Goal: Information Seeking & Learning: Compare options

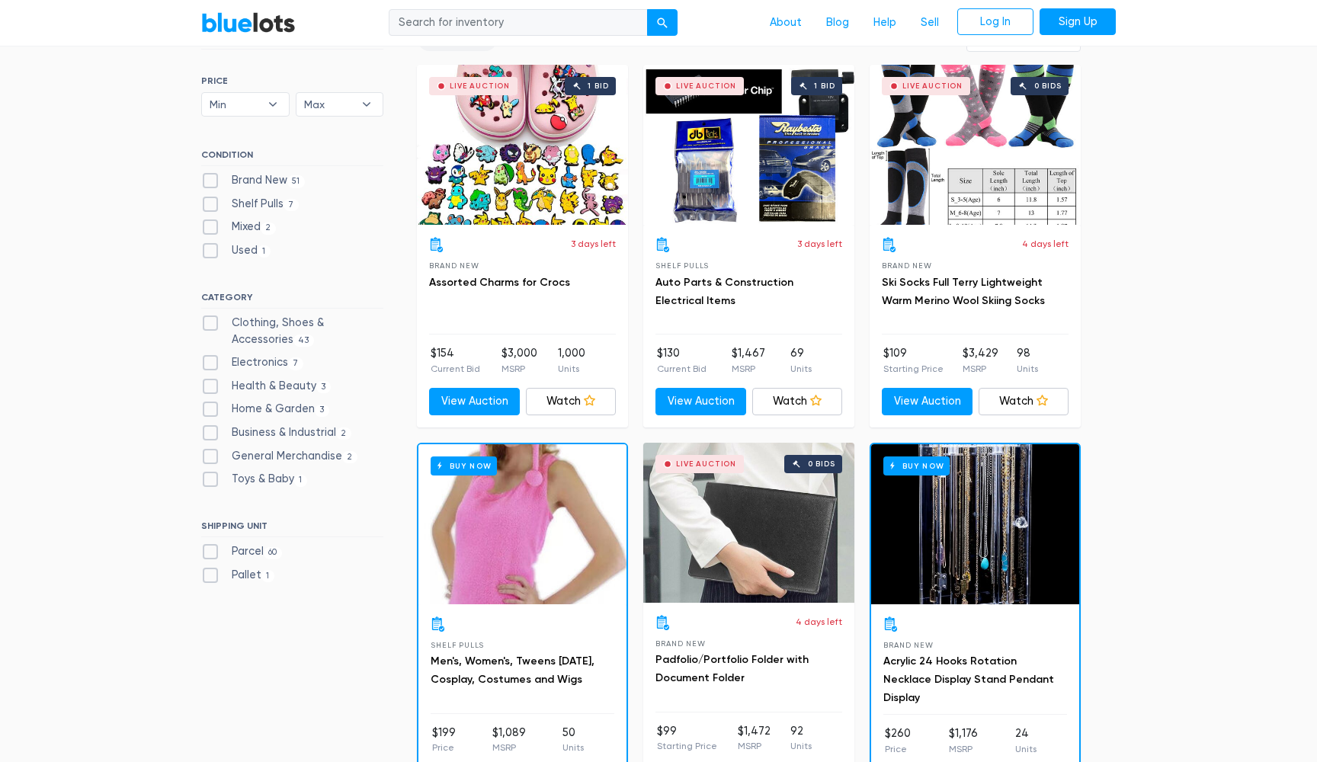
scroll to position [451, 0]
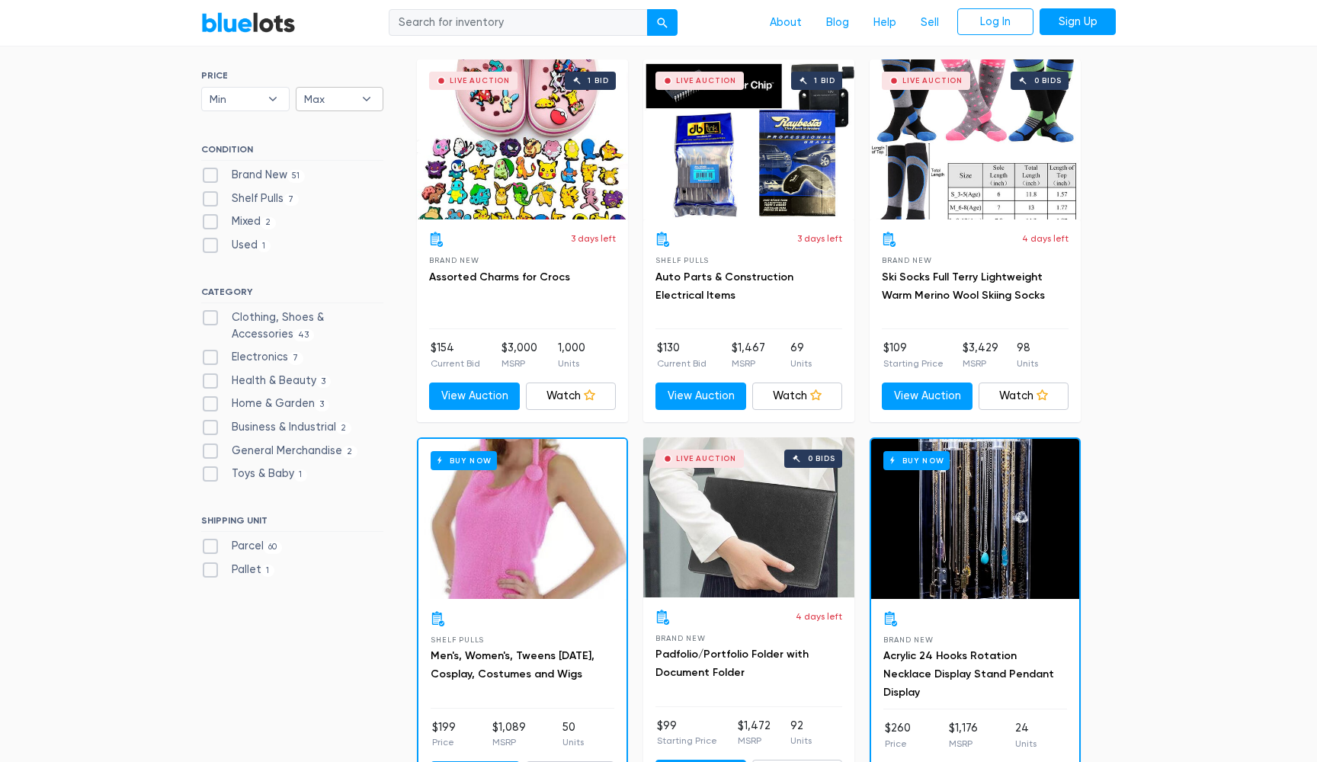
click at [371, 95] on b "▾" at bounding box center [367, 99] width 32 height 23
click at [348, 320] on li "$3,000" at bounding box center [359, 324] width 119 height 24
select select "300000"
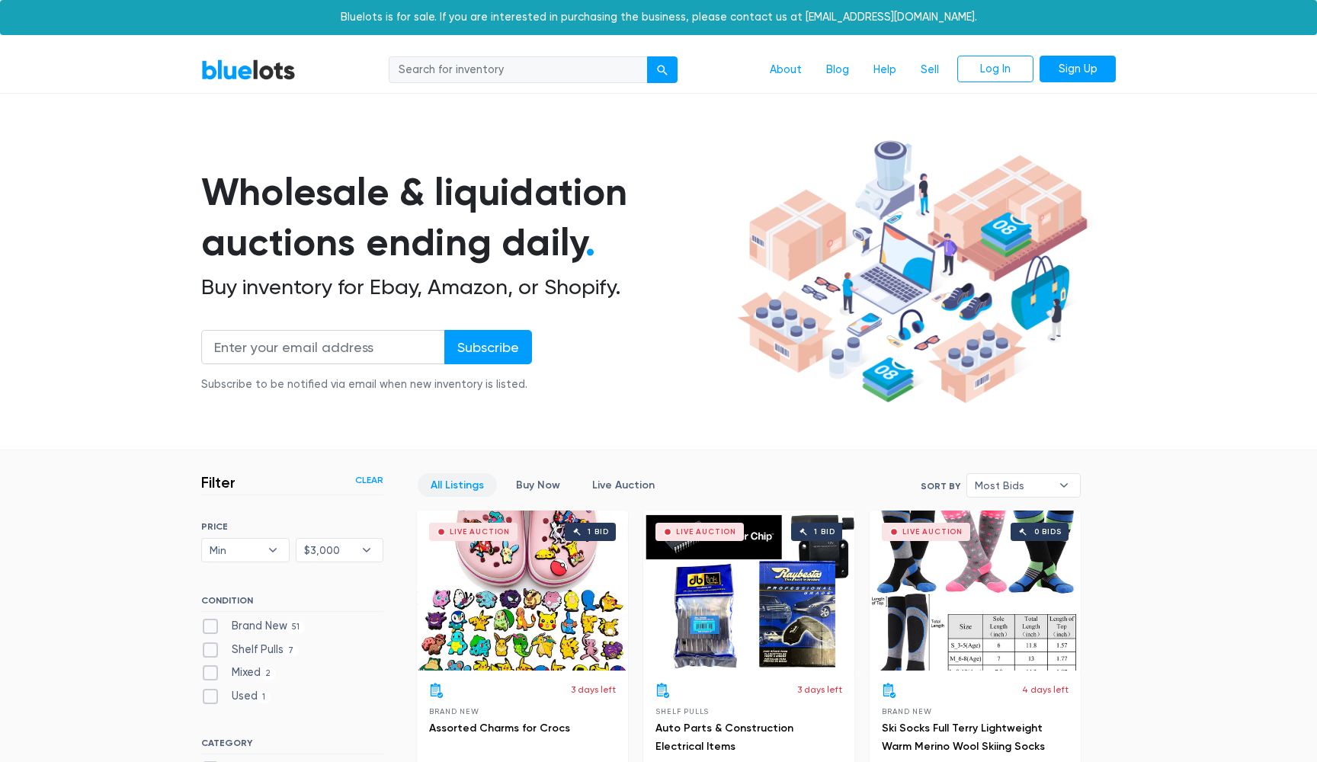
scroll to position [409, 0]
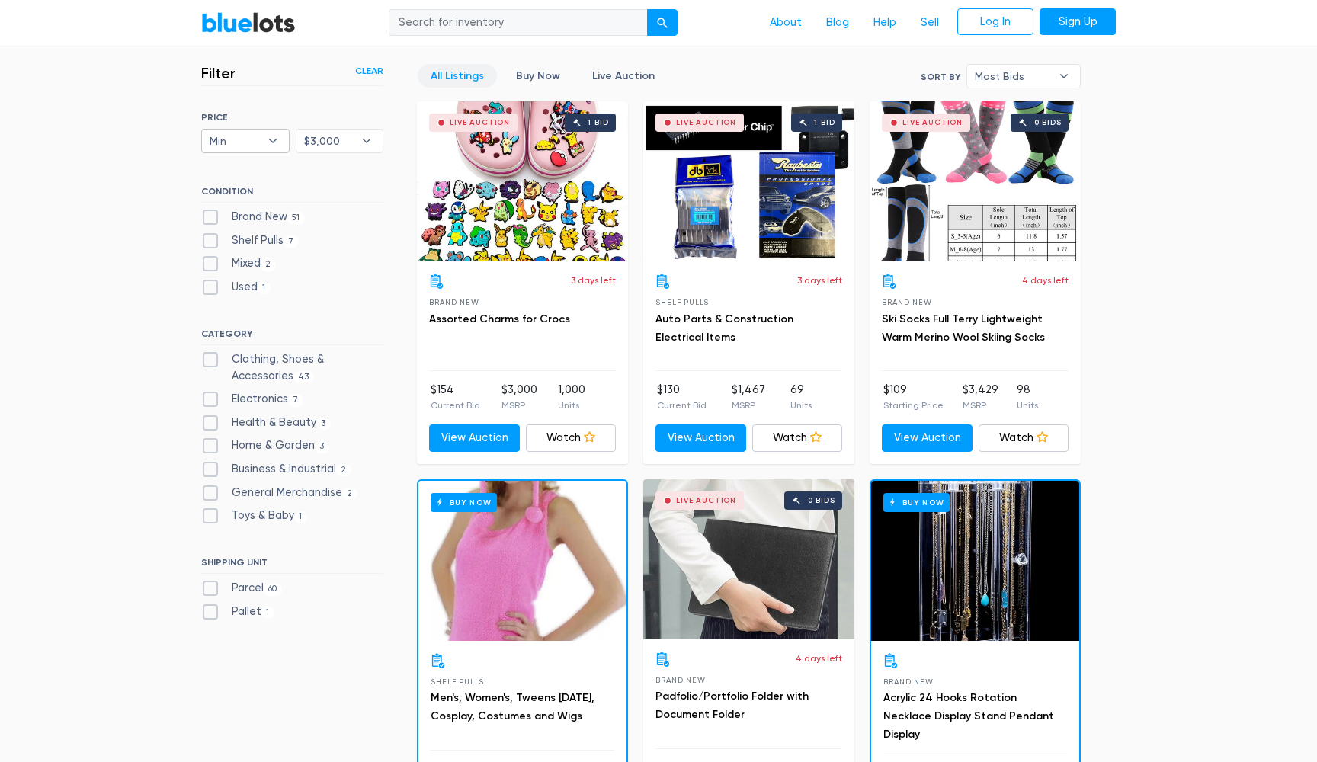
click at [272, 142] on b "▾" at bounding box center [273, 141] width 32 height 23
click at [252, 335] on li "$2,000" at bounding box center [265, 342] width 119 height 24
select select "200000"
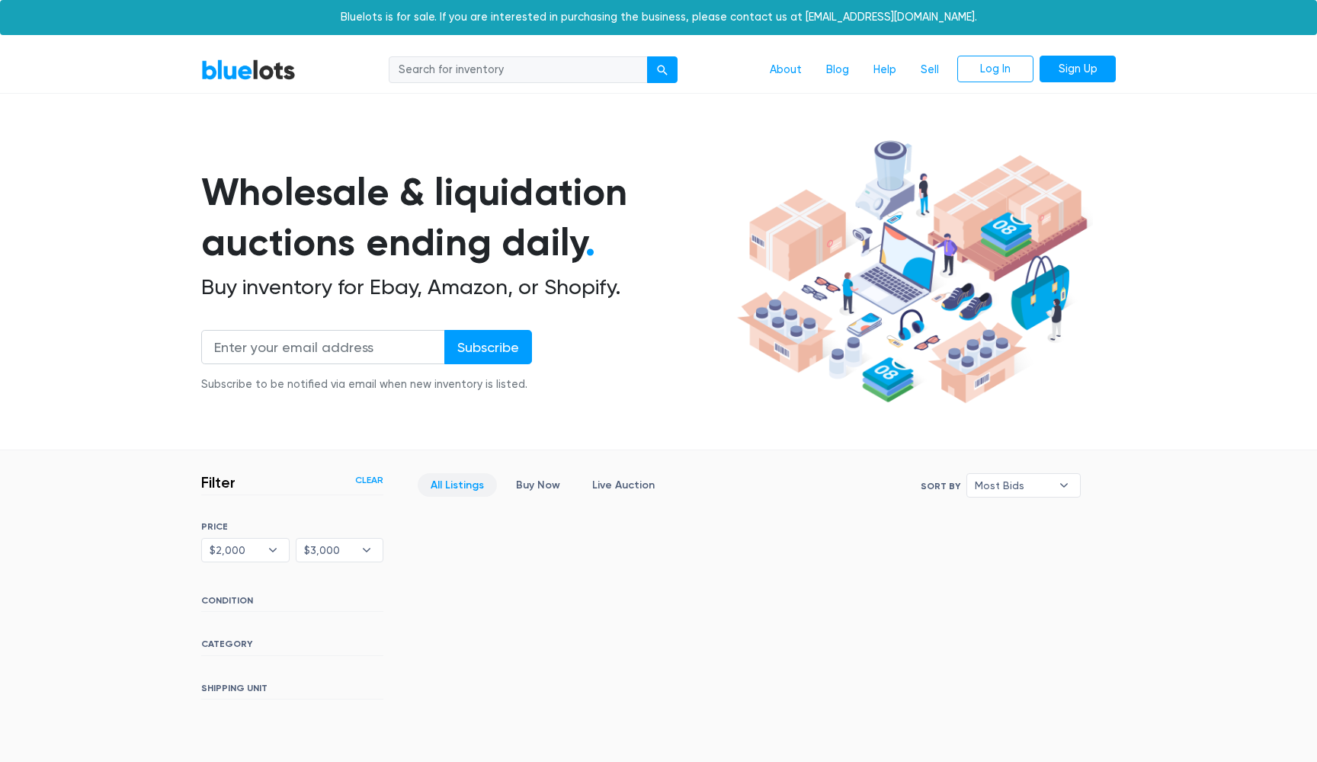
scroll to position [292, 0]
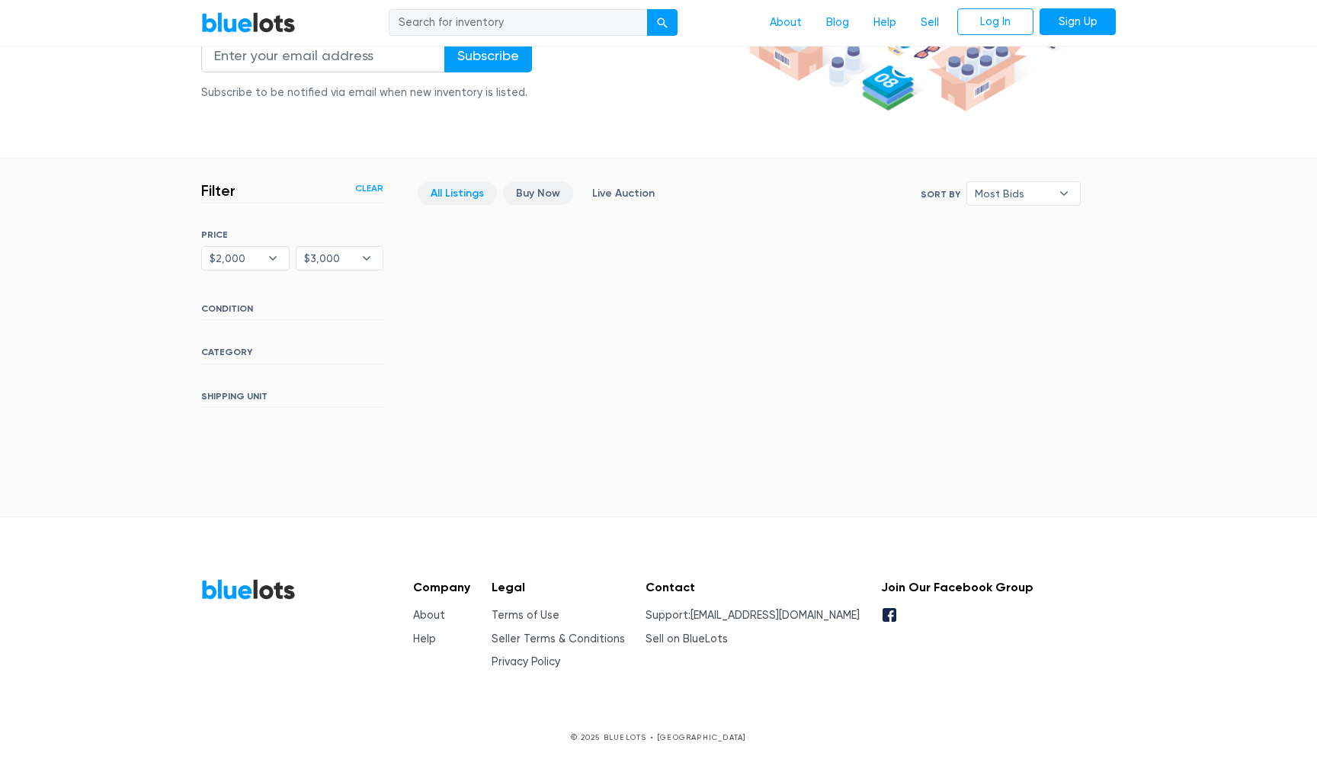
click at [549, 191] on link "Buy Now" at bounding box center [538, 193] width 70 height 24
click at [1260, 117] on section "Wholesale & liquidation auctions ending daily . Buy inventory for Ebay, Amazon,…" at bounding box center [658, 0] width 1317 height 318
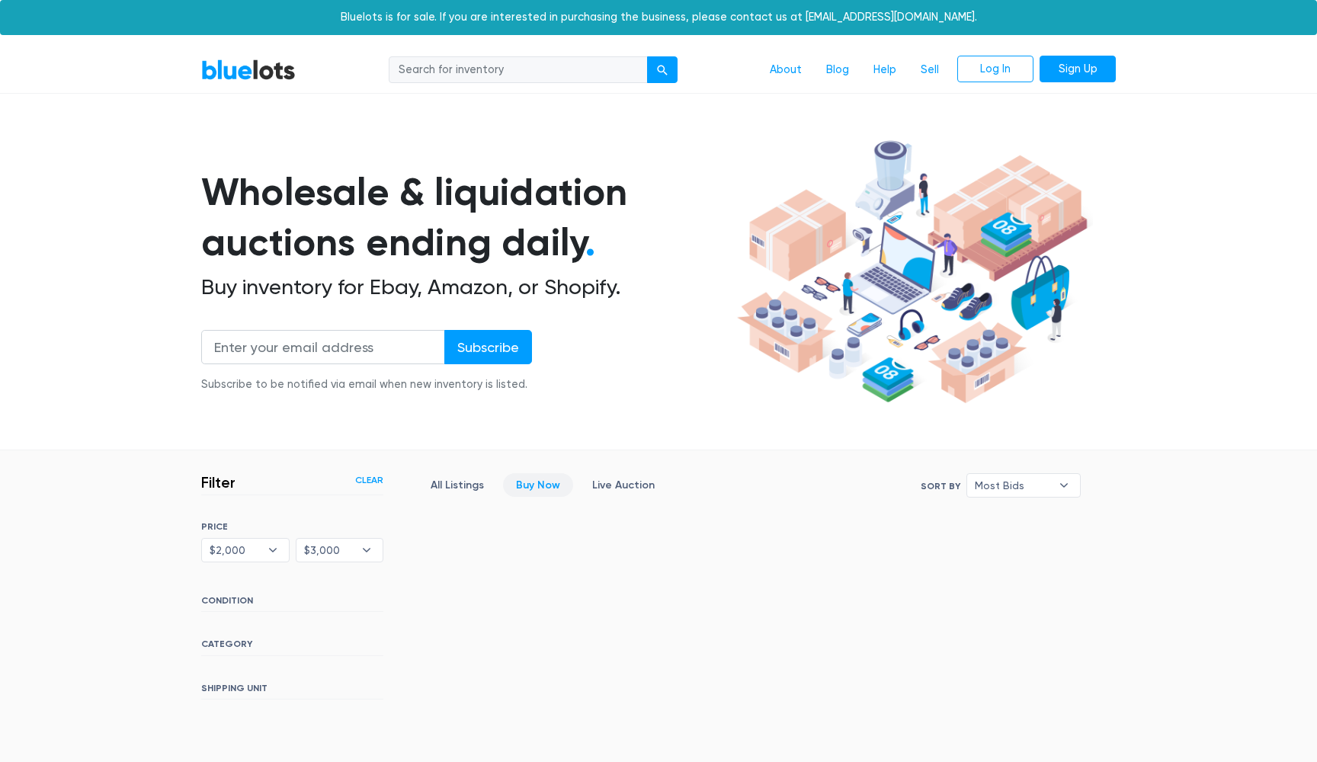
scroll to position [292, 0]
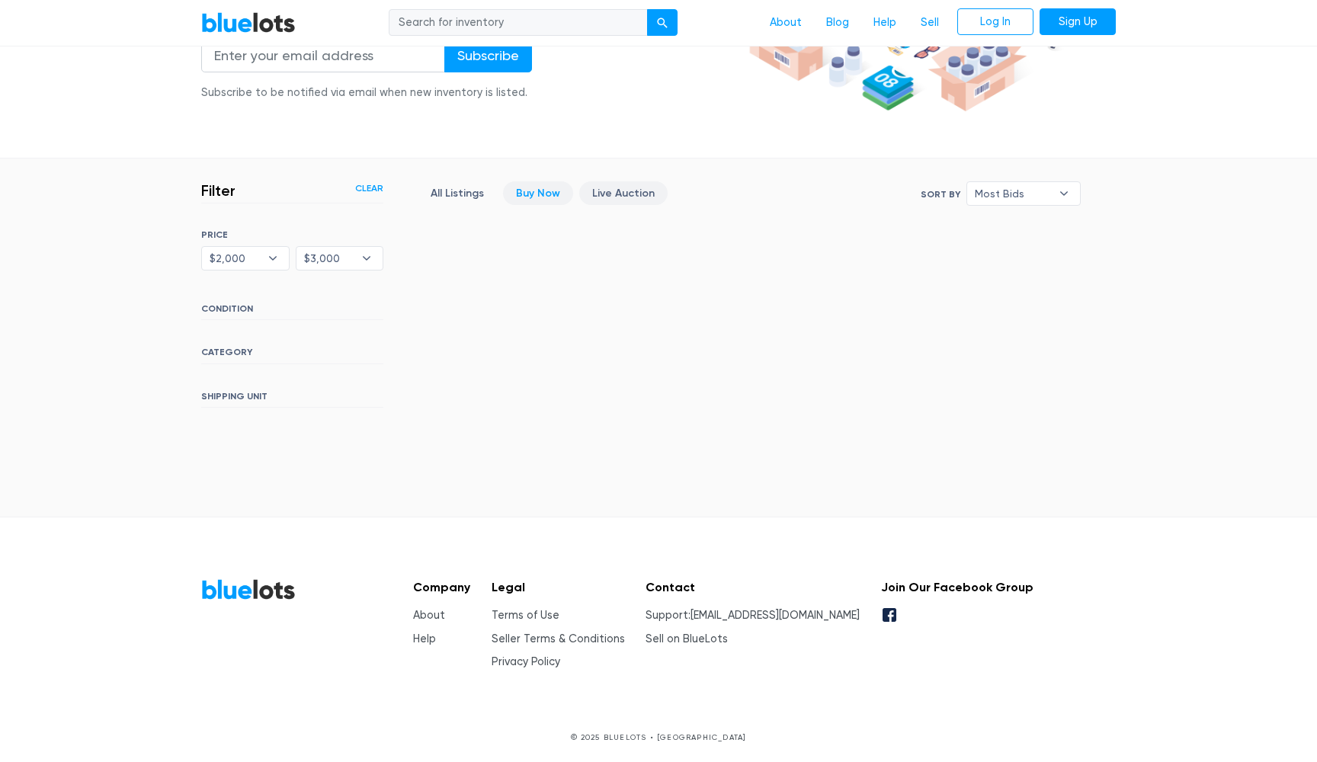
click at [632, 202] on link "Live Auction" at bounding box center [623, 193] width 88 height 24
click at [1179, 126] on section "Wholesale & liquidation auctions ending daily . Buy inventory for Ebay, Amazon,…" at bounding box center [658, 0] width 1317 height 318
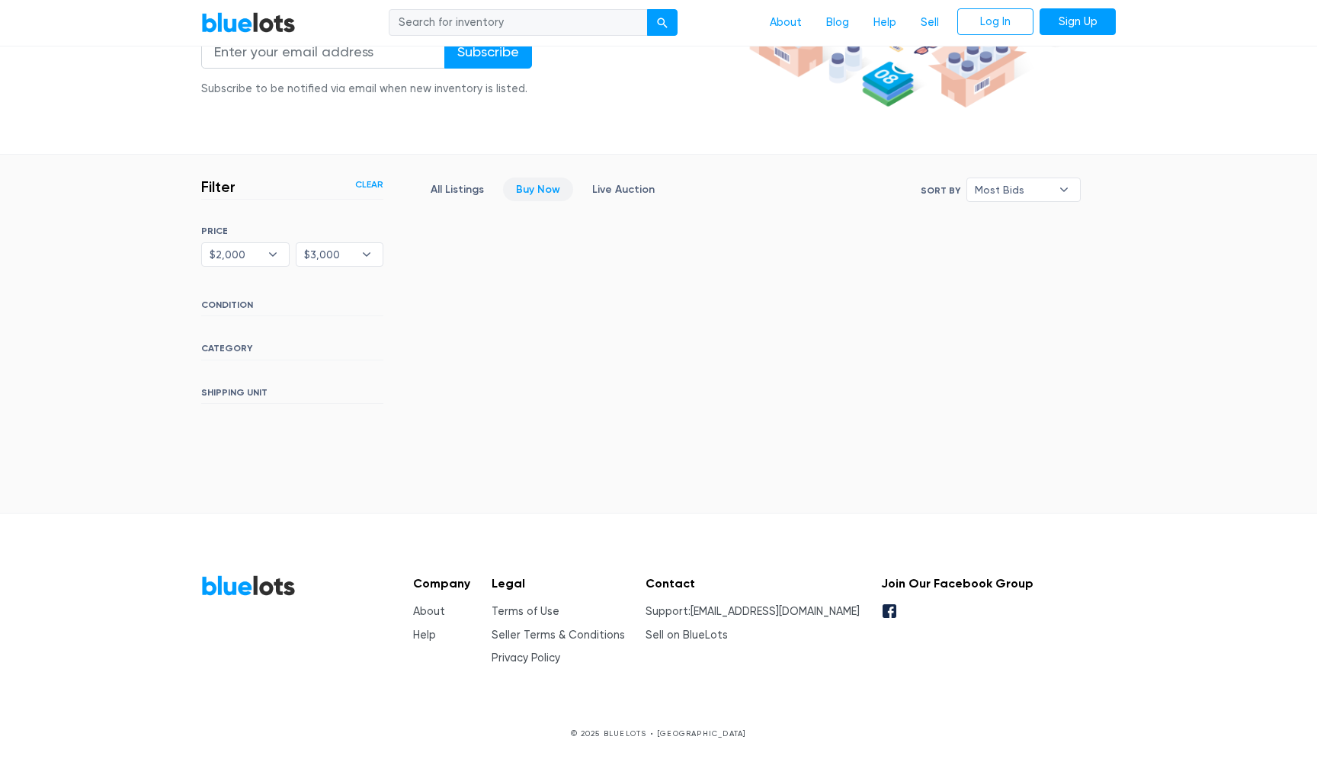
scroll to position [294, 0]
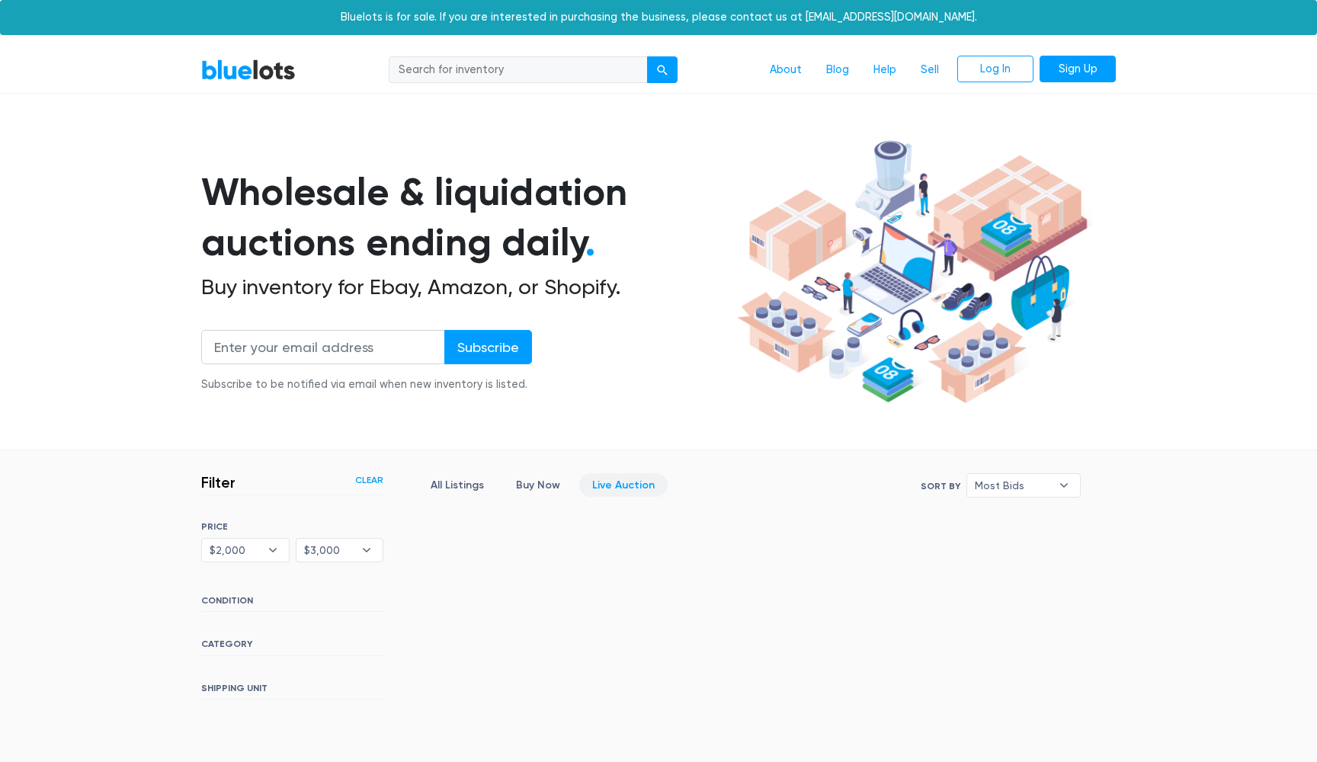
scroll to position [292, 0]
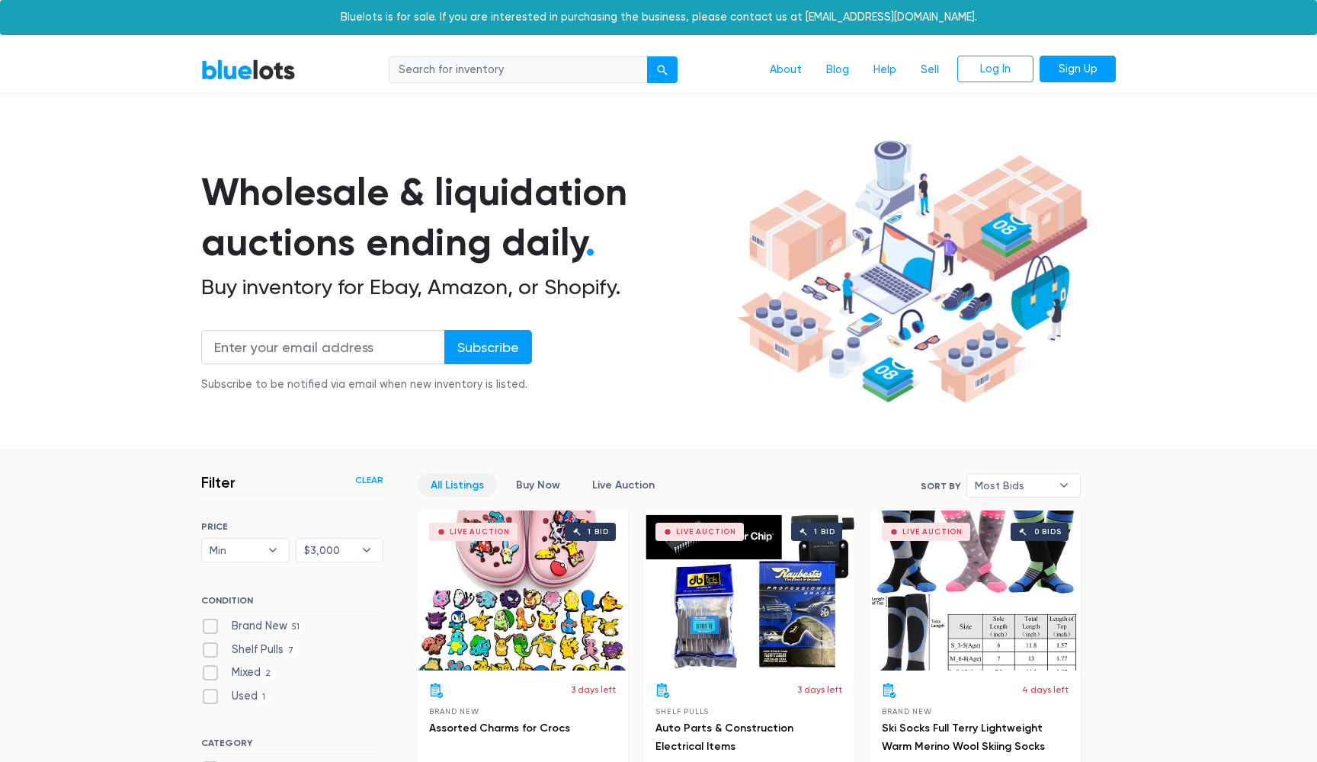
scroll to position [409, 0]
